Goal: Book appointment/travel/reservation

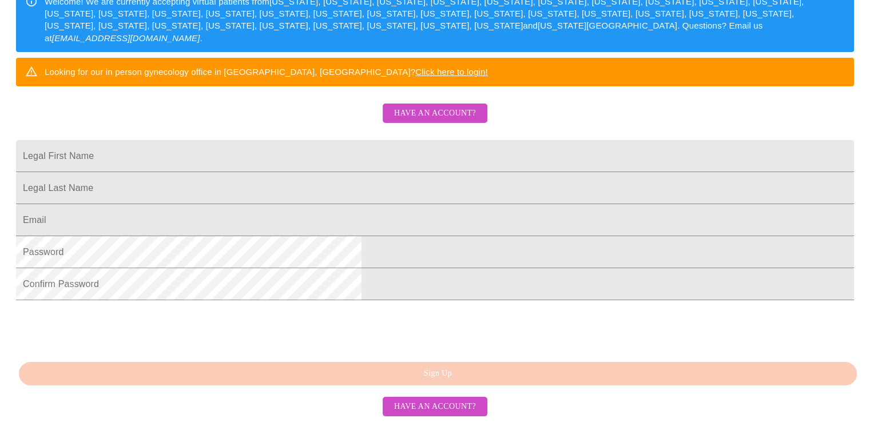
click at [441, 121] on span "Have an account?" at bounding box center [435, 113] width 82 height 14
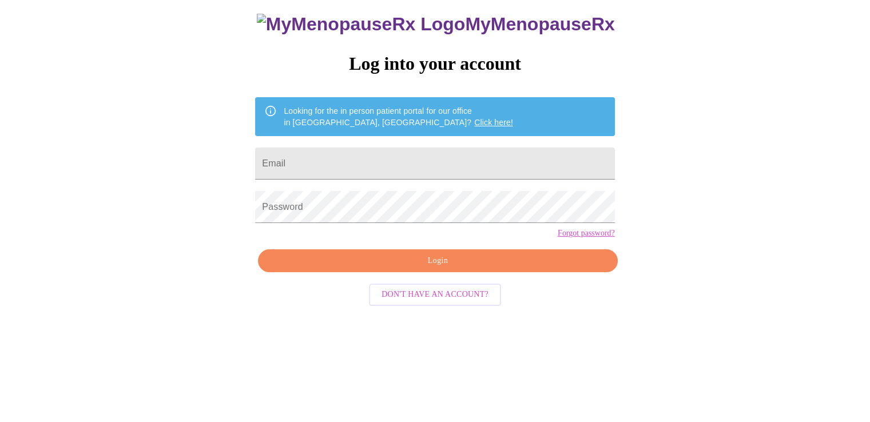
scroll to position [11, 0]
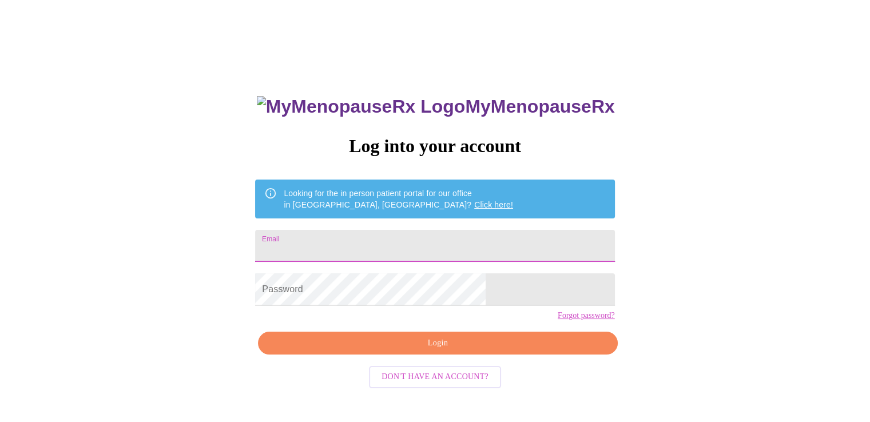
click at [370, 234] on input "Email" at bounding box center [434, 246] width 359 height 32
type input "[EMAIL_ADDRESS][DOMAIN_NAME]"
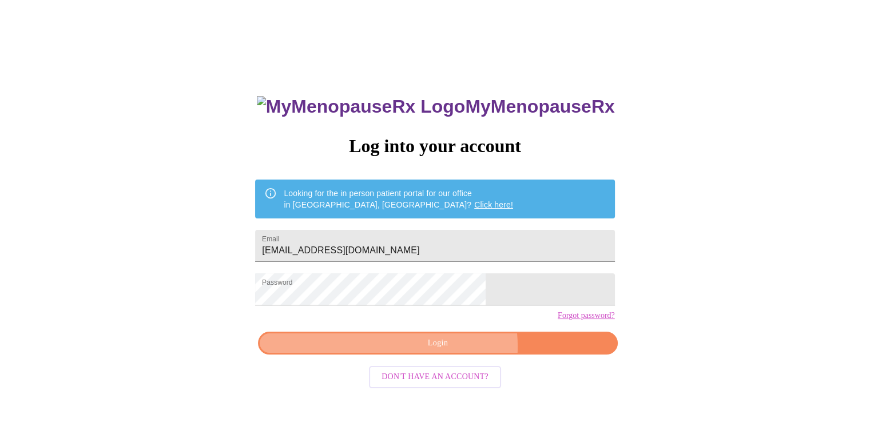
click at [452, 351] on span "Login" at bounding box center [437, 344] width 333 height 14
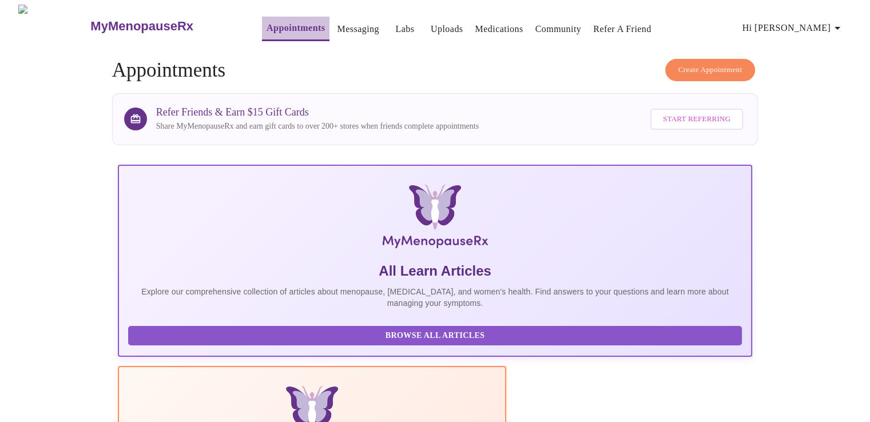
click at [278, 23] on link "Appointments" at bounding box center [296, 28] width 58 height 16
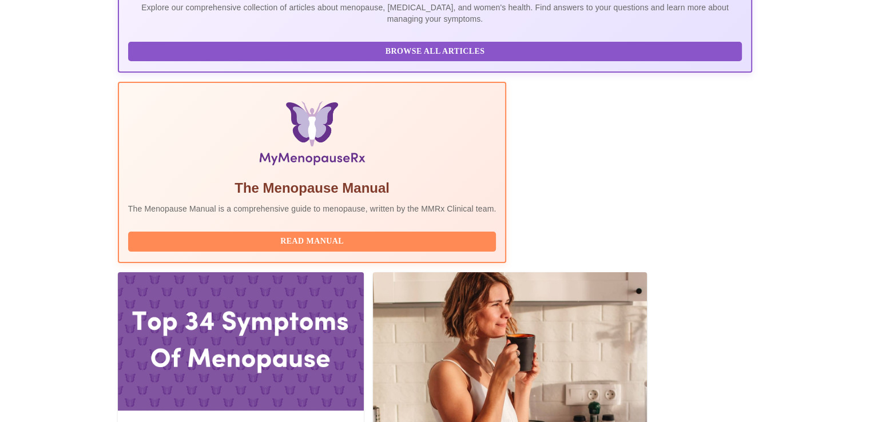
scroll to position [286, 0]
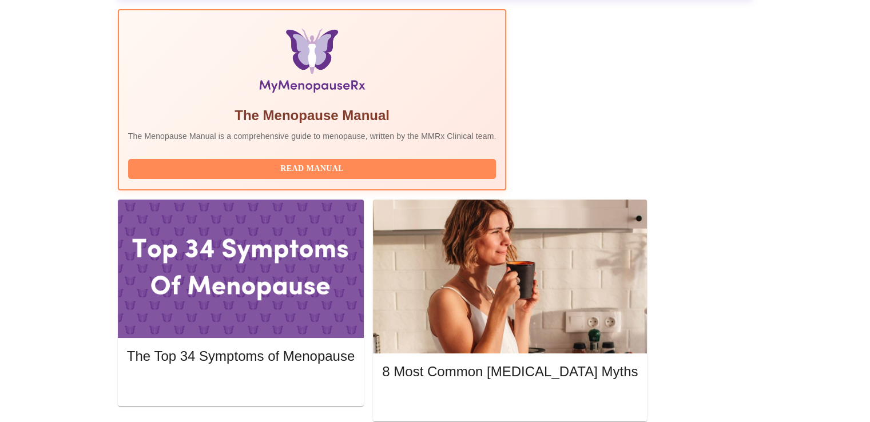
scroll to position [458, 0]
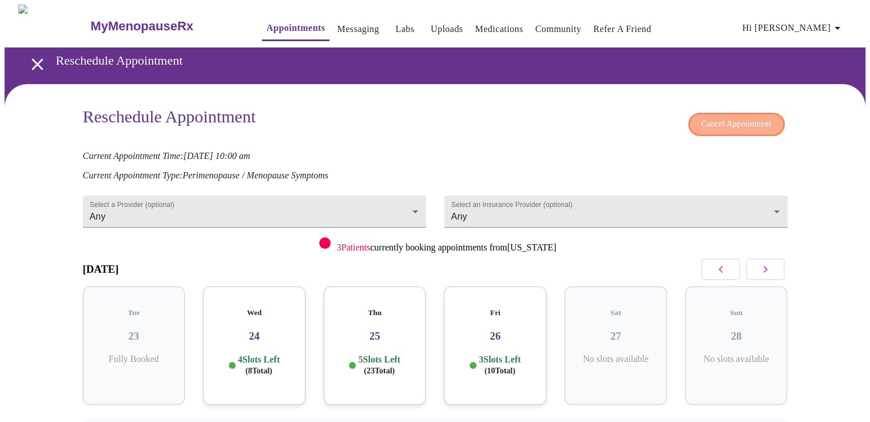
click at [729, 122] on span "Cancel Appointment" at bounding box center [737, 124] width 70 height 14
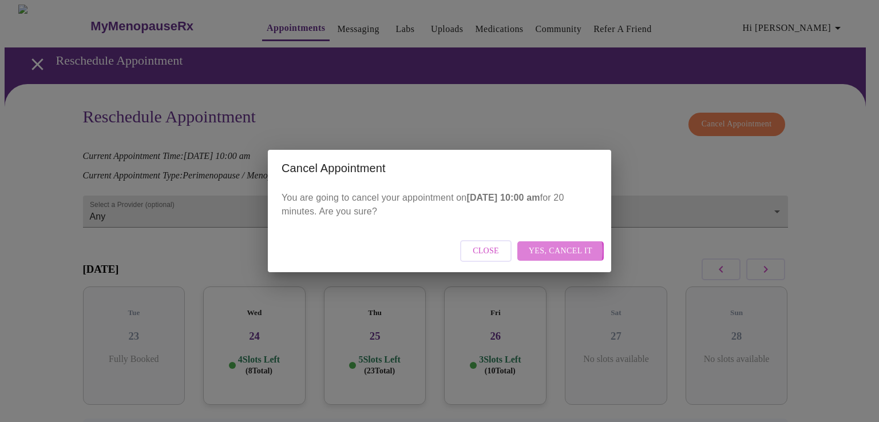
click at [551, 251] on span "Yes, cancel it" at bounding box center [561, 251] width 64 height 14
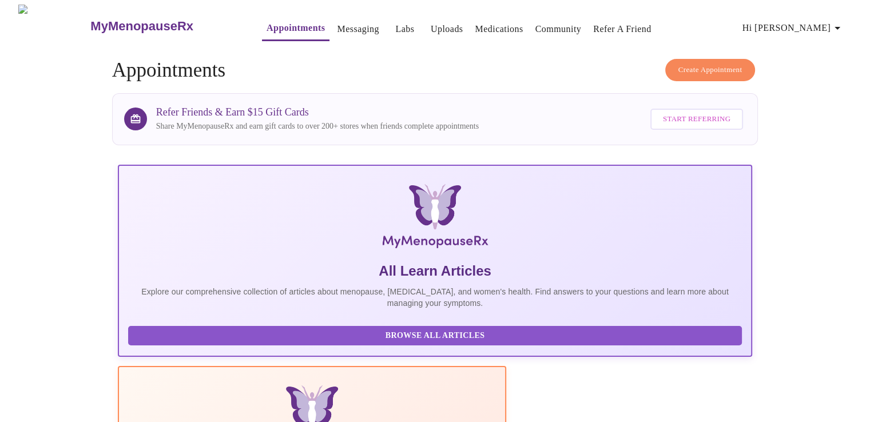
click at [696, 68] on span "Create Appointment" at bounding box center [711, 70] width 64 height 13
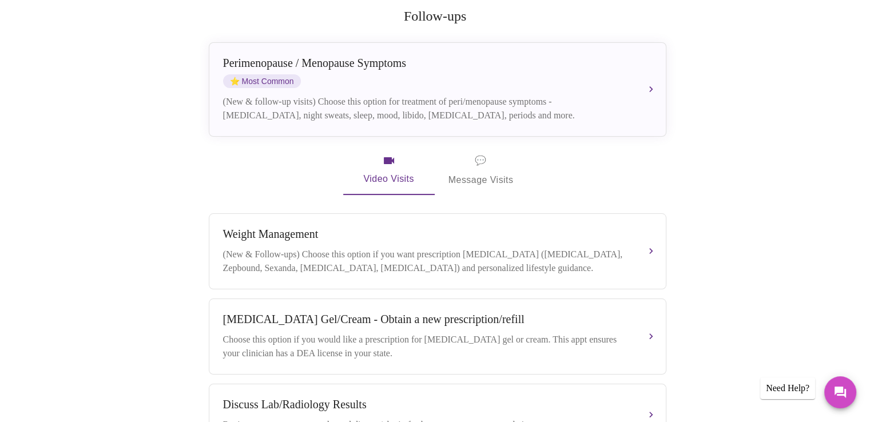
scroll to position [203, 0]
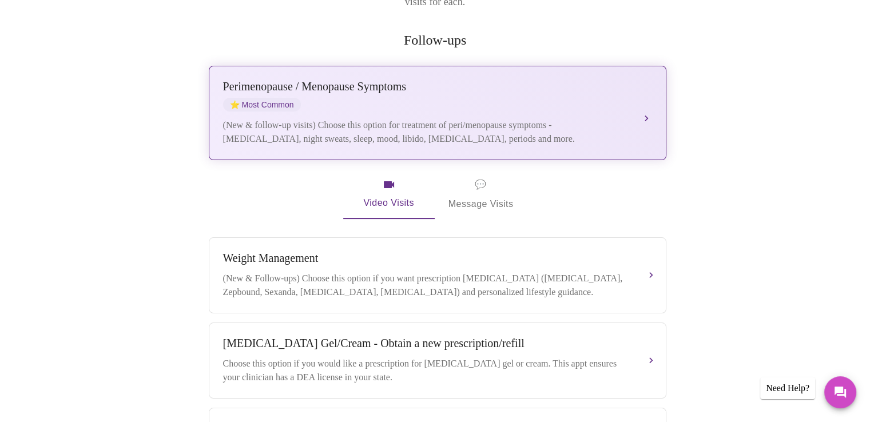
click at [397, 88] on div "Perimenopause / Menopause Symptoms ⭐ Most Common" at bounding box center [426, 95] width 406 height 31
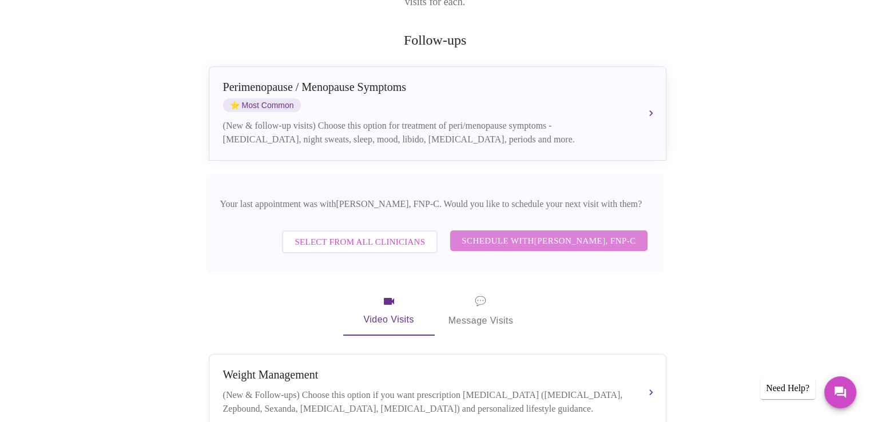
click at [486, 234] on span "Schedule with Elizabeth Hederman, FNP-C" at bounding box center [549, 241] width 174 height 15
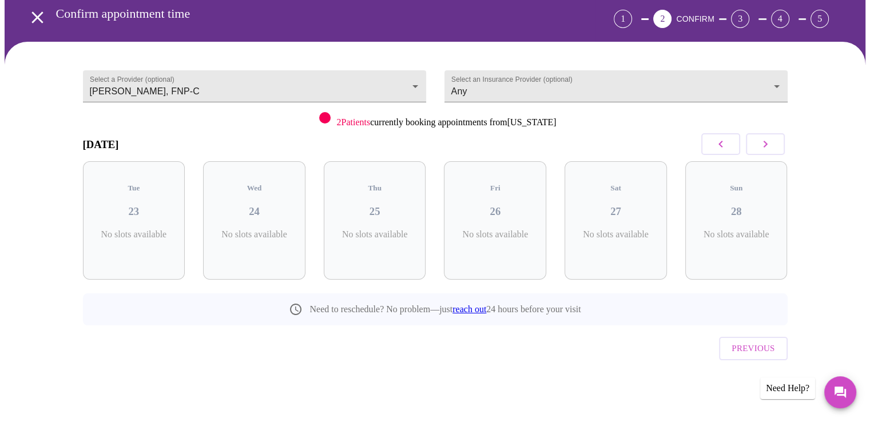
scroll to position [27, 0]
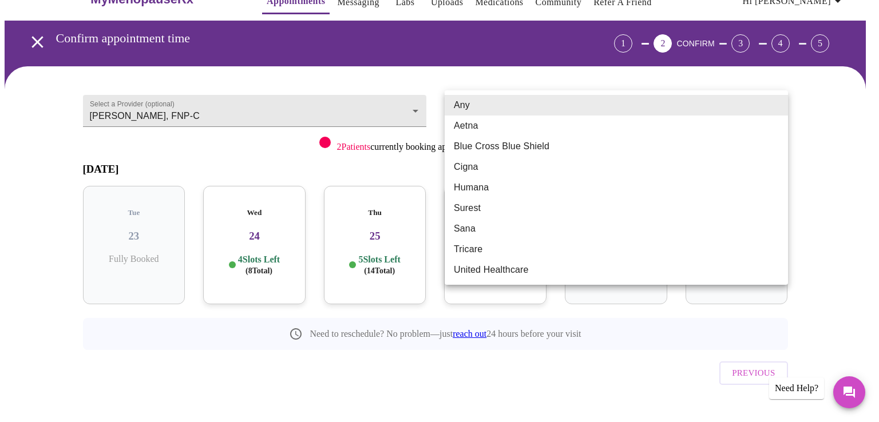
click at [547, 108] on body "MyMenopauseRx Appointments Messaging Labs Uploads Medications Community Refer a…" at bounding box center [440, 210] width 870 height 465
click at [486, 145] on li "Blue Cross Blue Shield" at bounding box center [616, 146] width 343 height 21
type input "Blue Cross Blue Shield"
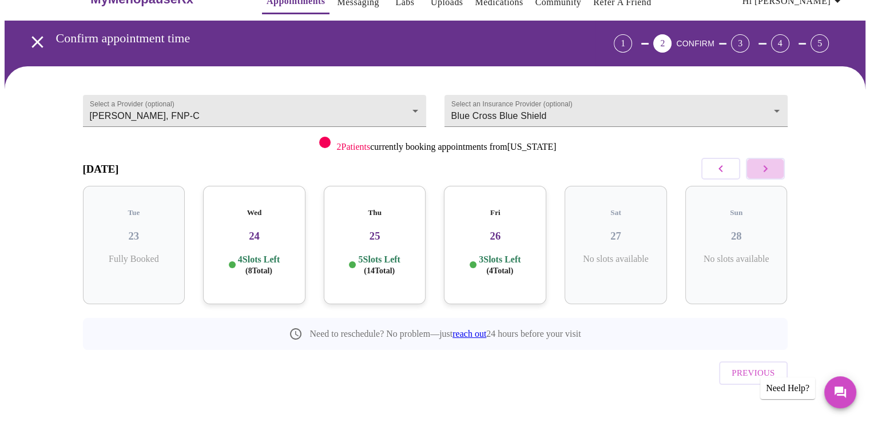
click at [762, 172] on icon "button" at bounding box center [766, 169] width 14 height 14
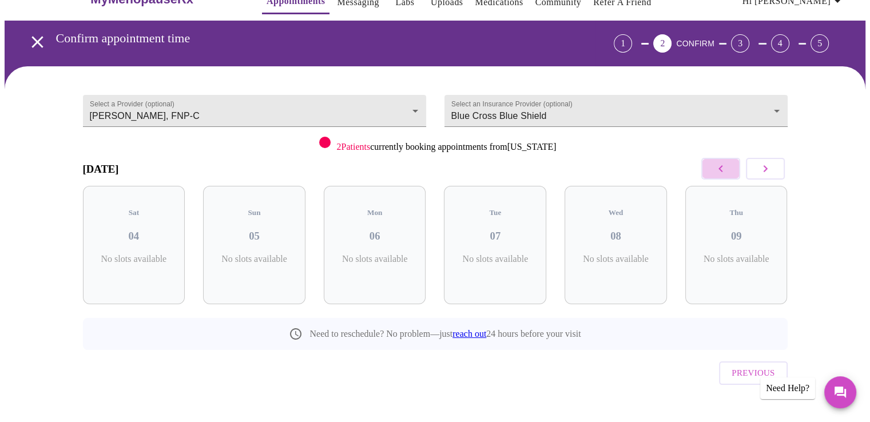
click at [733, 167] on button "button" at bounding box center [721, 169] width 39 height 22
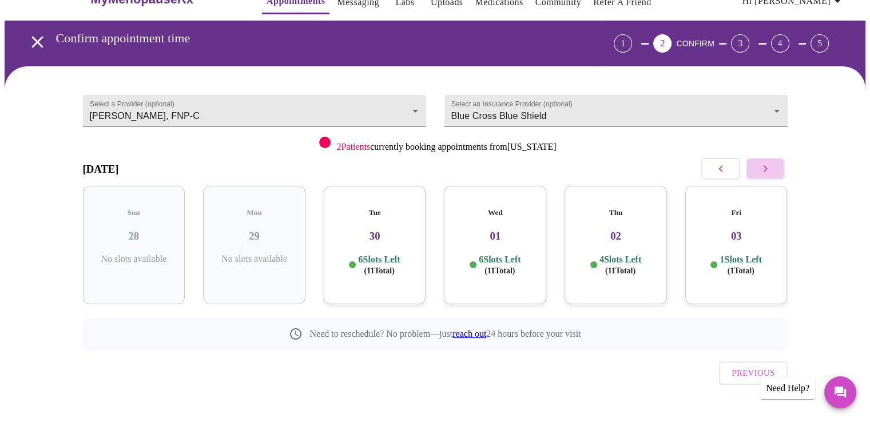
click at [770, 175] on icon "button" at bounding box center [766, 169] width 14 height 14
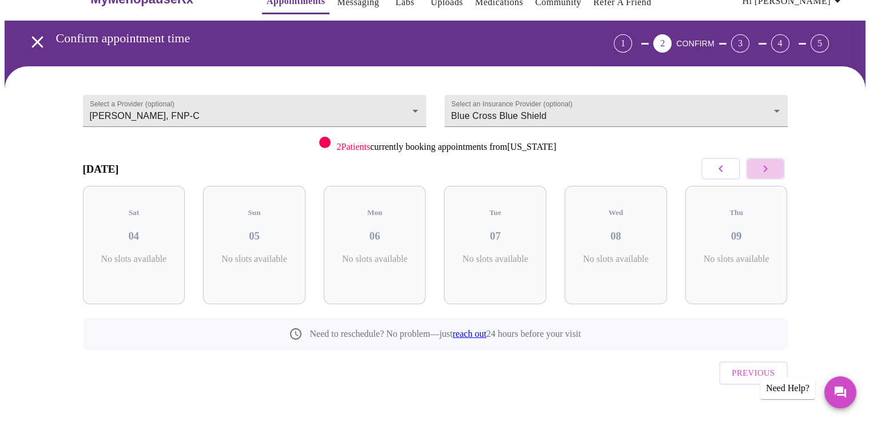
click at [770, 175] on icon "button" at bounding box center [766, 169] width 14 height 14
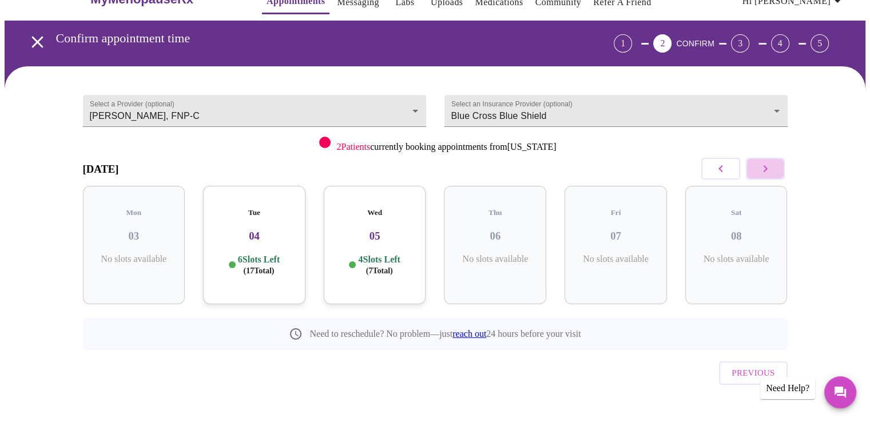
click at [770, 175] on icon "button" at bounding box center [766, 169] width 14 height 14
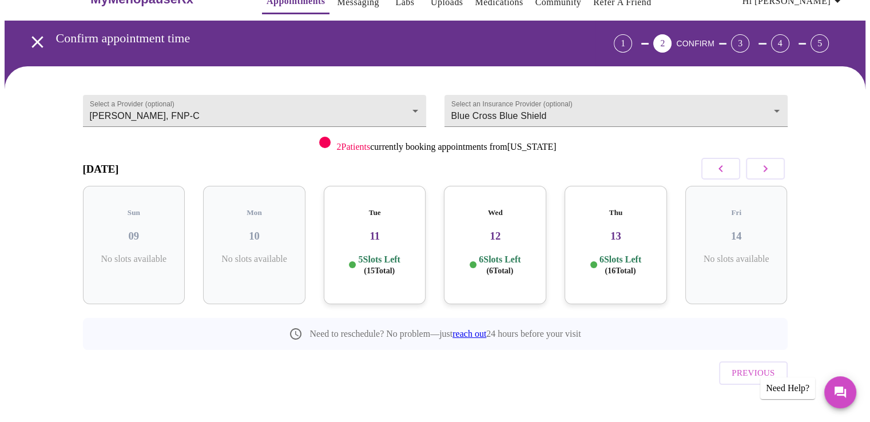
click at [770, 175] on icon "button" at bounding box center [766, 169] width 14 height 14
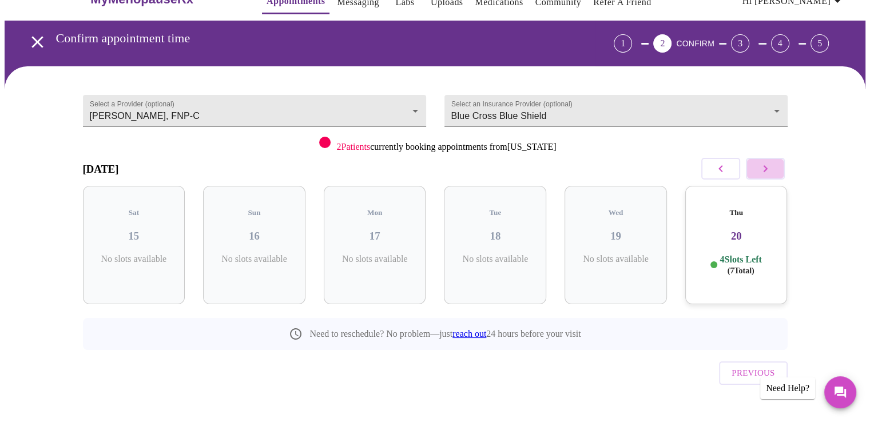
click at [770, 175] on icon "button" at bounding box center [766, 169] width 14 height 14
click at [723, 174] on icon "button" at bounding box center [721, 169] width 14 height 14
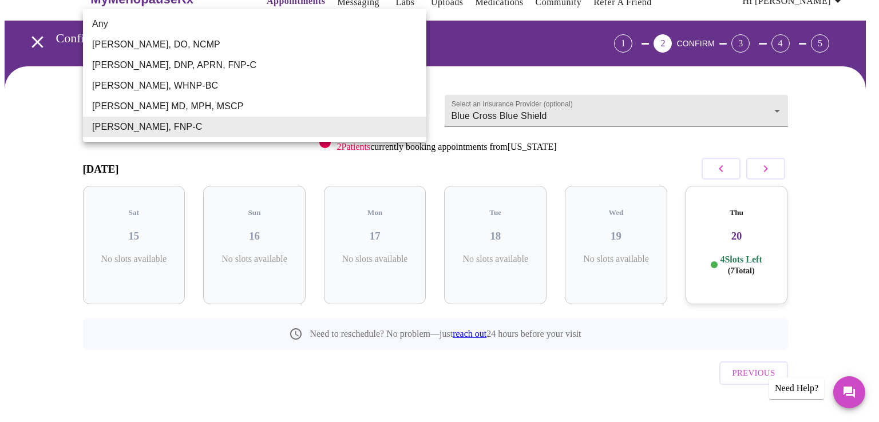
click at [267, 110] on body "MyMenopauseRx Appointments Messaging Labs Uploads Medications Community Refer a…" at bounding box center [440, 210] width 870 height 465
click at [181, 85] on li "[PERSON_NAME], WHNP-BC" at bounding box center [254, 86] width 343 height 21
type input "[PERSON_NAME], WHNP-BC"
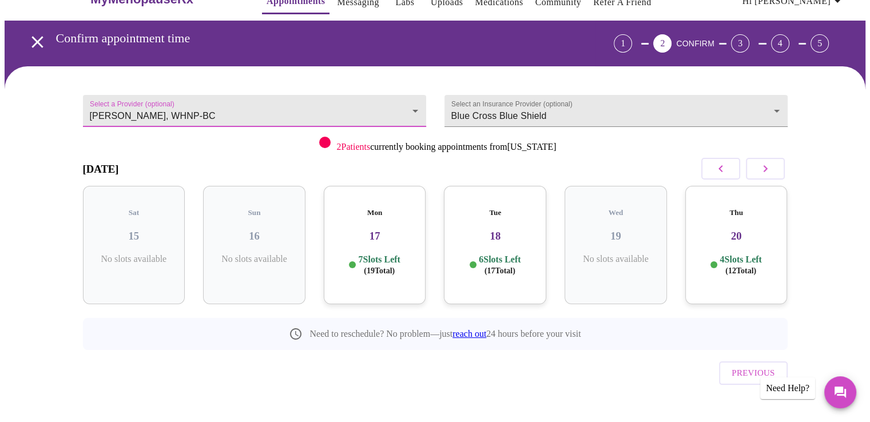
click at [485, 254] on p "6 Slots Left ( 17 Total)" at bounding box center [500, 265] width 42 height 22
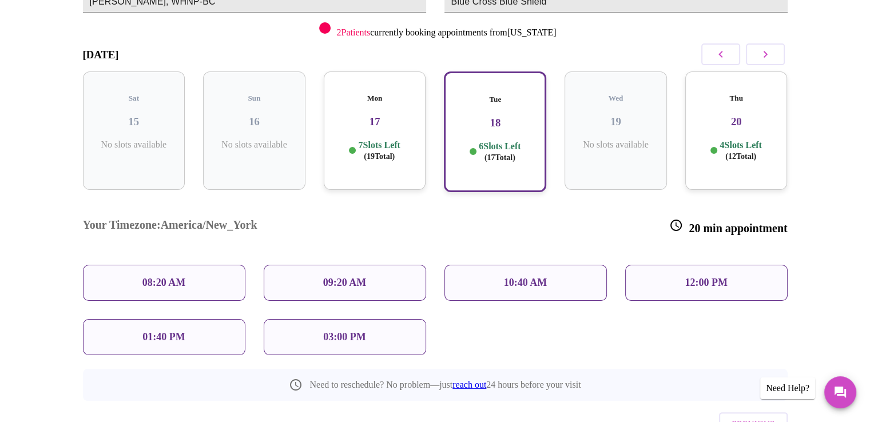
scroll to position [177, 0]
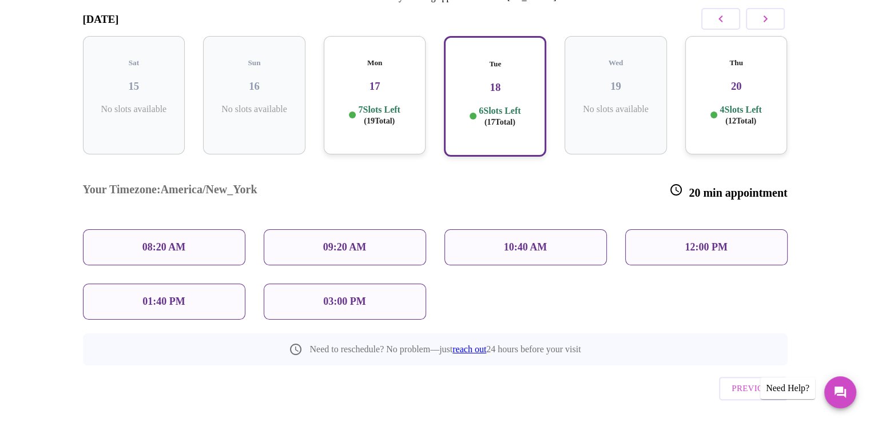
click at [302, 229] on div "09:20 AM" at bounding box center [345, 247] width 163 height 36
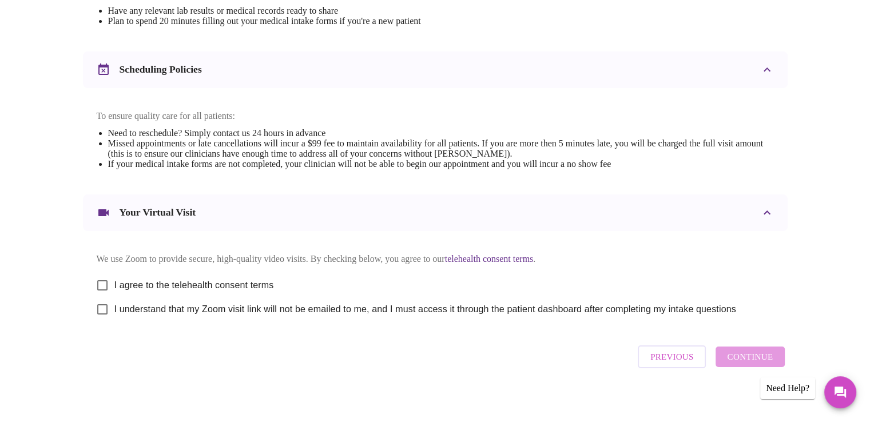
scroll to position [407, 0]
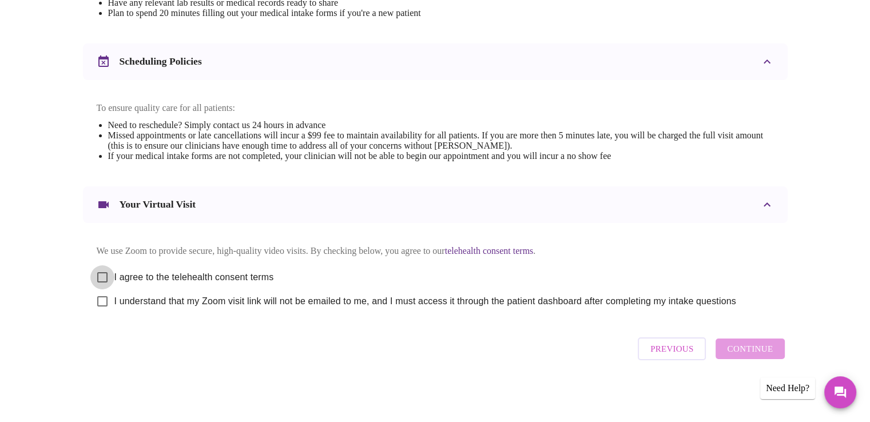
click at [105, 274] on input "I agree to the telehealth consent terms" at bounding box center [102, 278] width 24 height 24
checkbox input "true"
click at [99, 302] on input "I understand that my Zoom visit link will not be emailed to me, and I must acce…" at bounding box center [102, 302] width 24 height 24
checkbox input "true"
click at [742, 351] on span "Continue" at bounding box center [750, 349] width 46 height 15
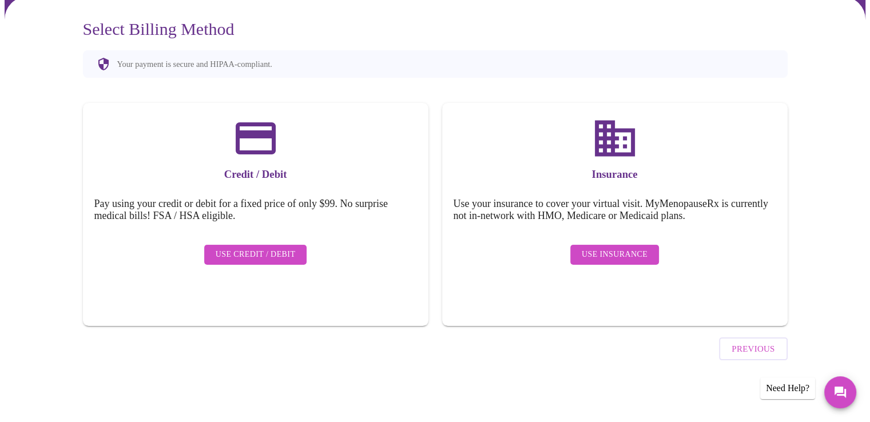
scroll to position [64, 0]
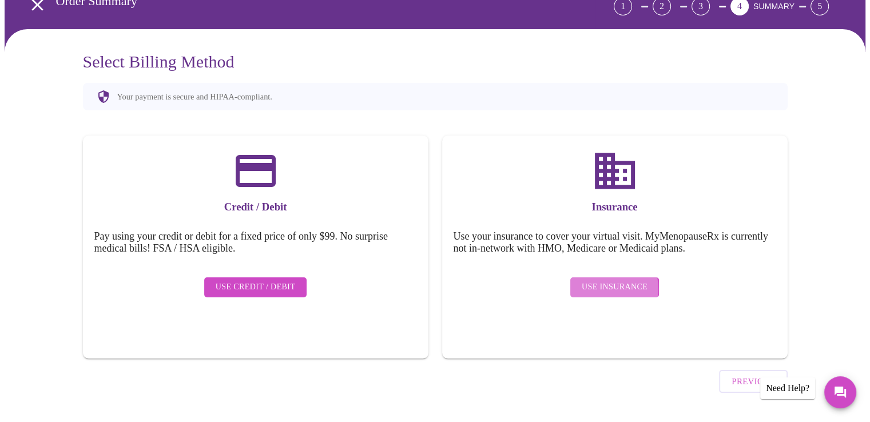
click at [604, 280] on span "Use Insurance" at bounding box center [615, 287] width 66 height 14
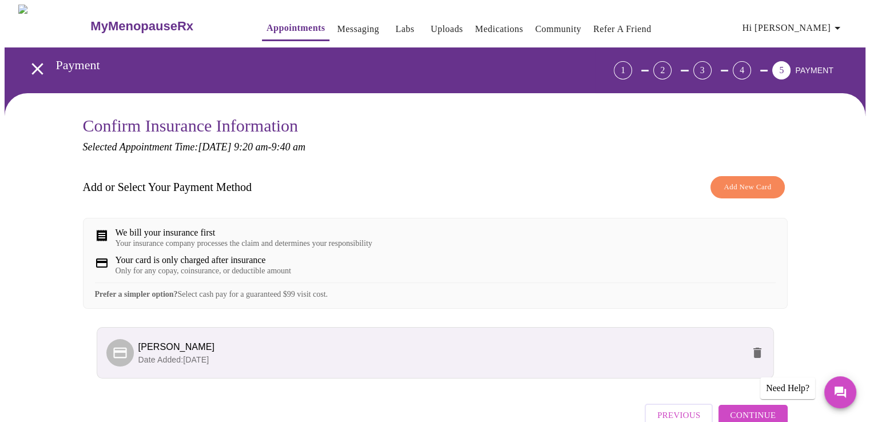
scroll to position [74, 0]
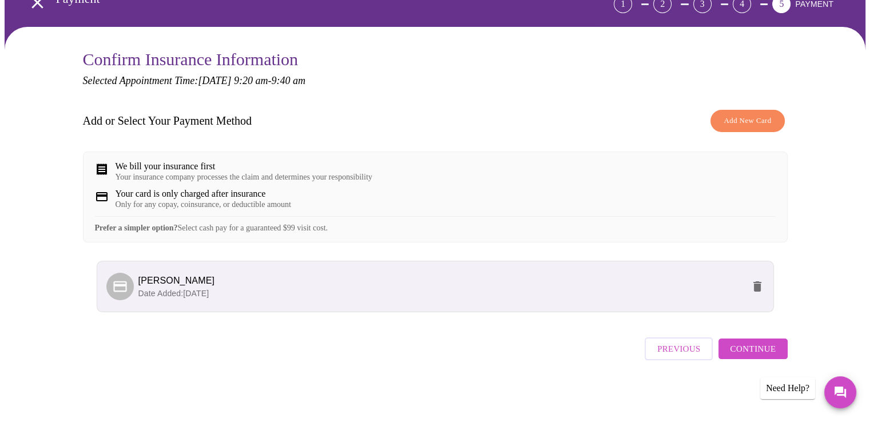
click at [735, 353] on span "Continue" at bounding box center [753, 349] width 46 height 15
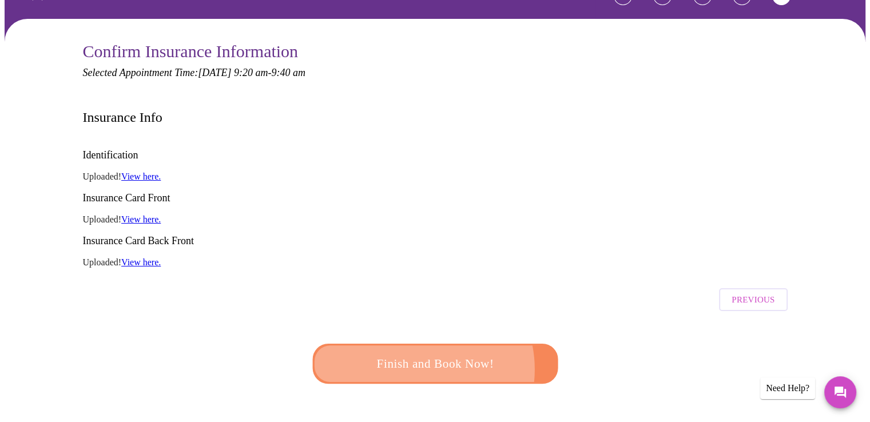
click at [416, 354] on span "Finish and Book Now!" at bounding box center [436, 364] width 212 height 21
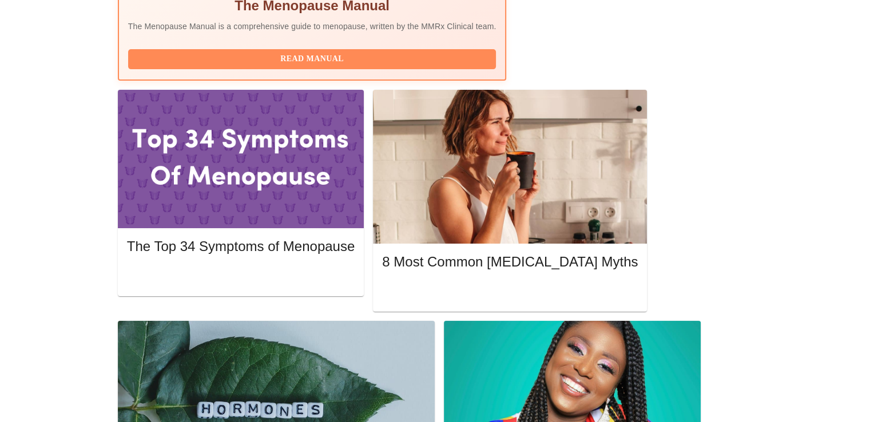
scroll to position [515, 0]
